Goal: Find specific page/section: Find specific page/section

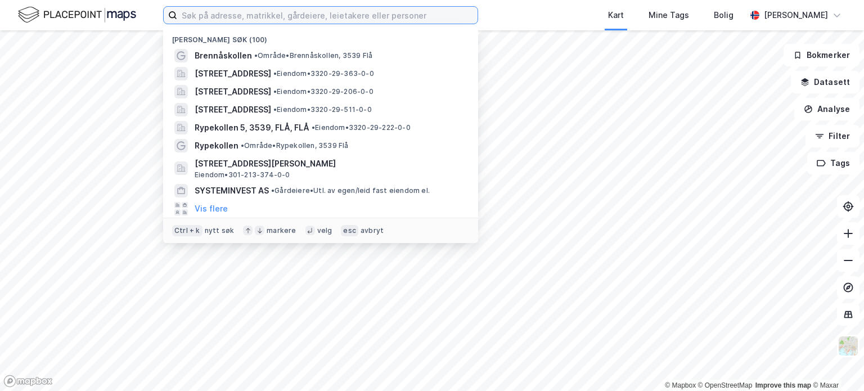
click at [303, 13] on input at bounding box center [327, 15] width 300 height 17
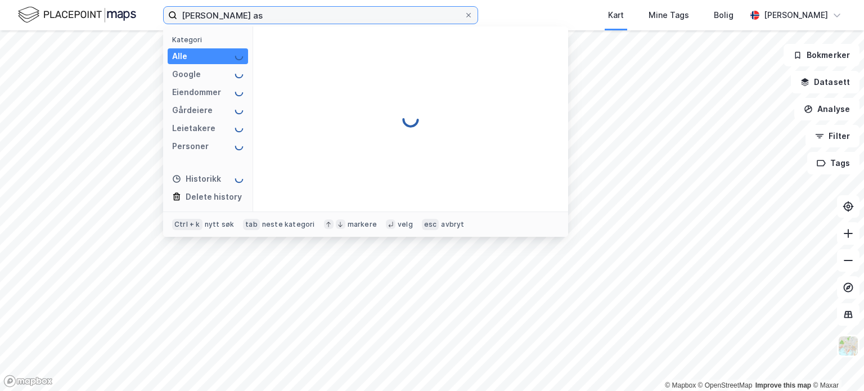
type input "[PERSON_NAME] as"
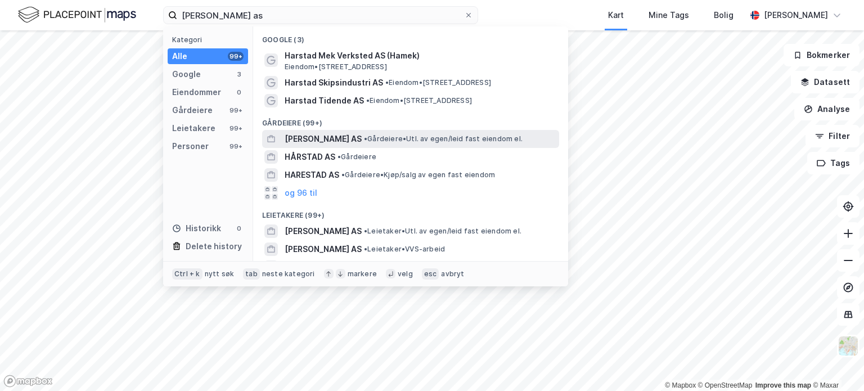
click at [323, 133] on span "[PERSON_NAME] AS" at bounding box center [323, 138] width 77 height 13
